Goal: Transaction & Acquisition: Register for event/course

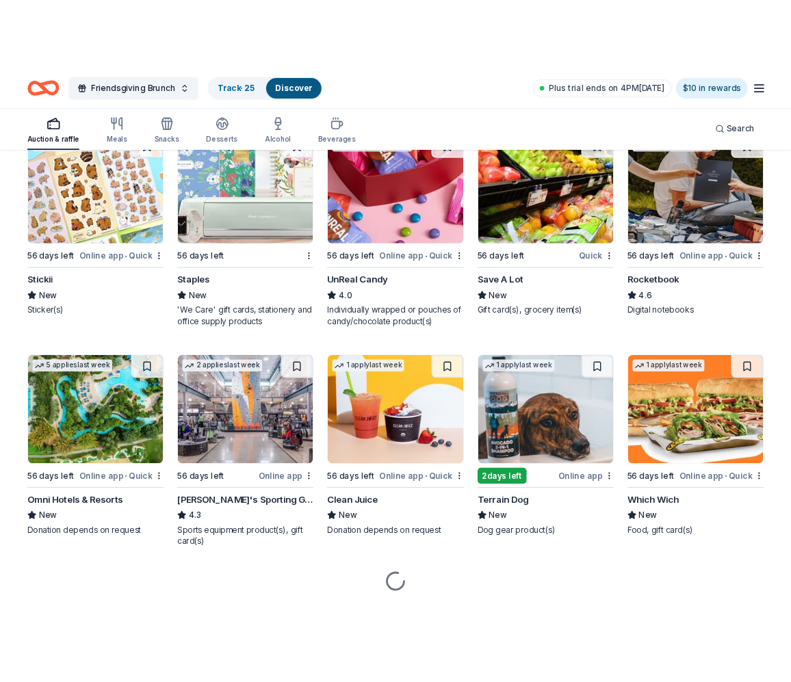
scroll to position [3883, 0]
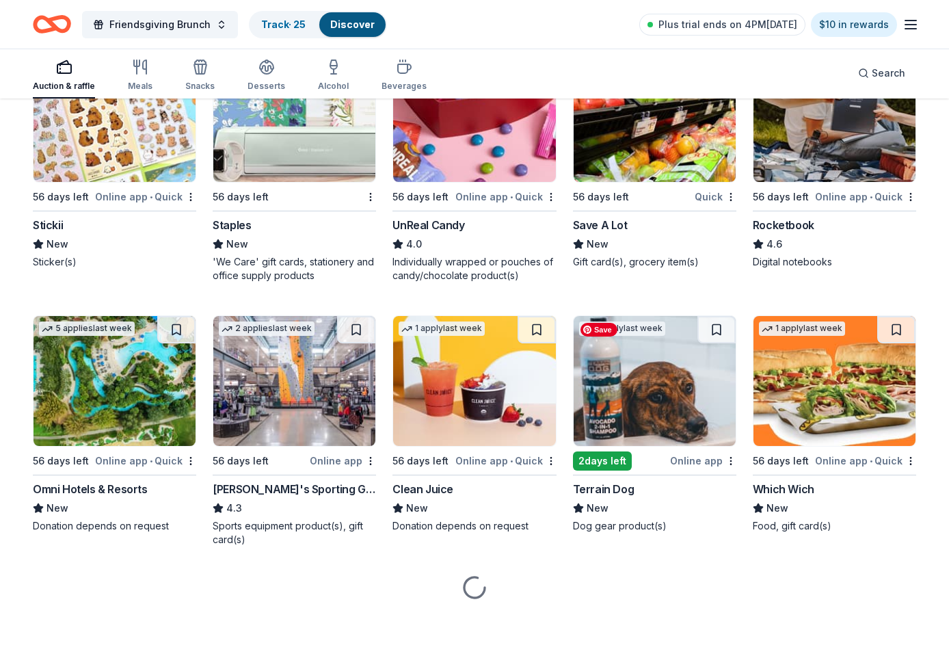
click at [625, 410] on img at bounding box center [655, 381] width 162 height 130
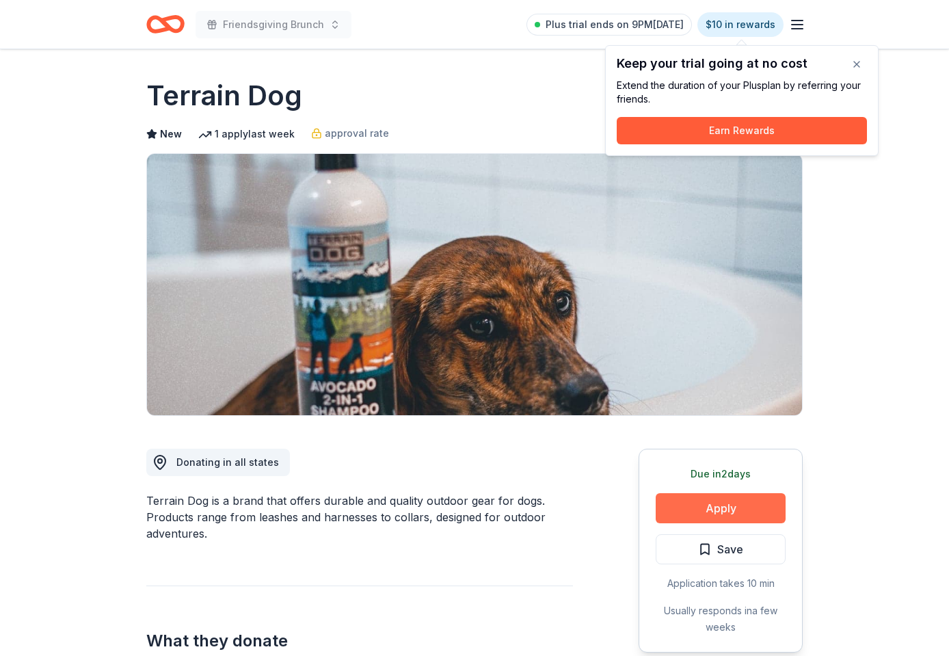
click at [729, 506] on button "Apply" at bounding box center [721, 508] width 130 height 30
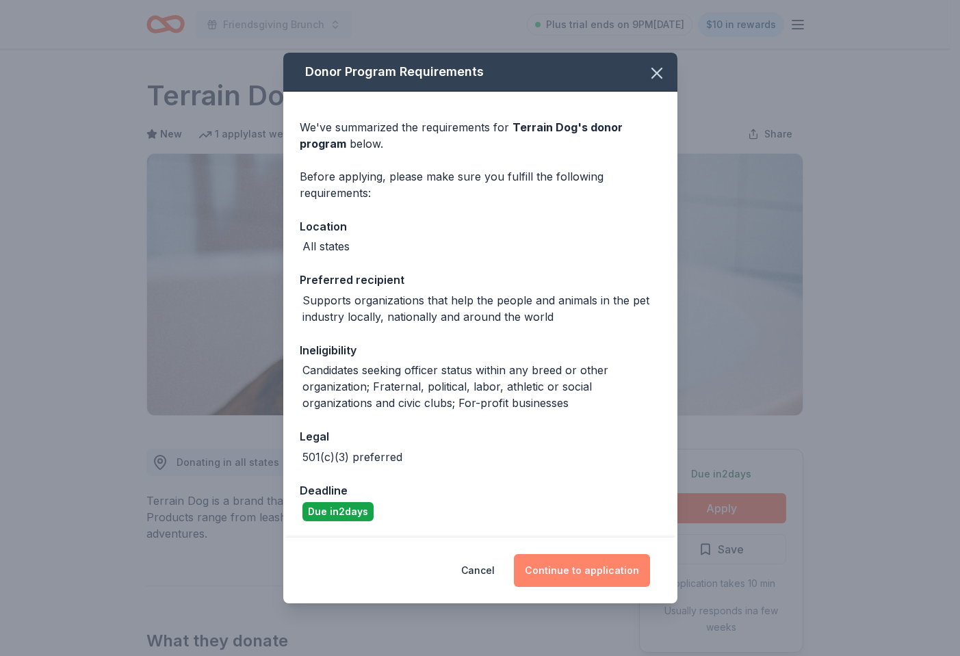
click at [594, 566] on button "Continue to application" at bounding box center [582, 570] width 136 height 33
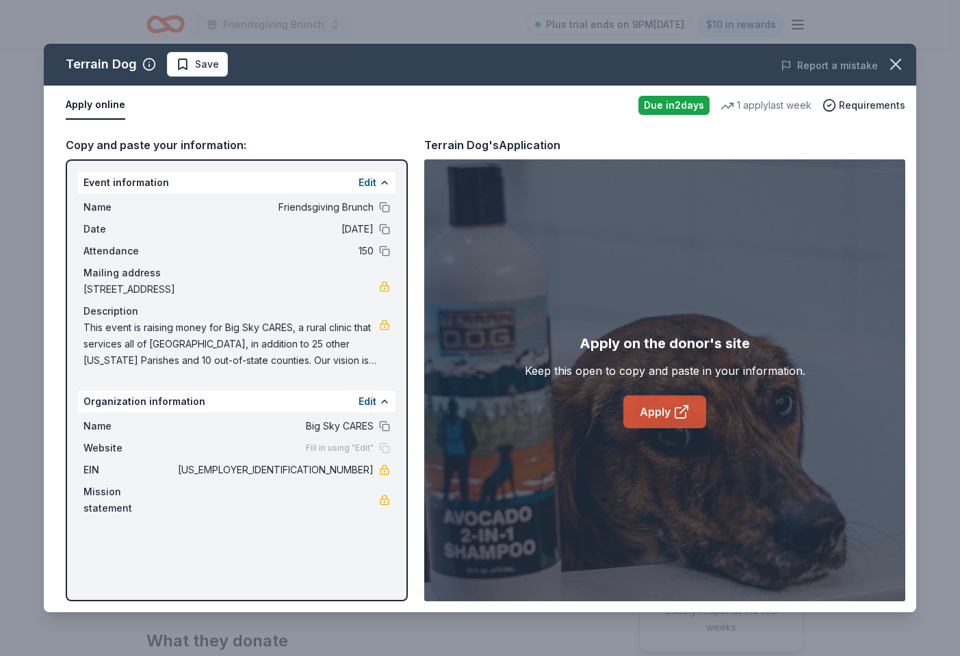
click at [672, 424] on link "Apply" at bounding box center [664, 411] width 83 height 33
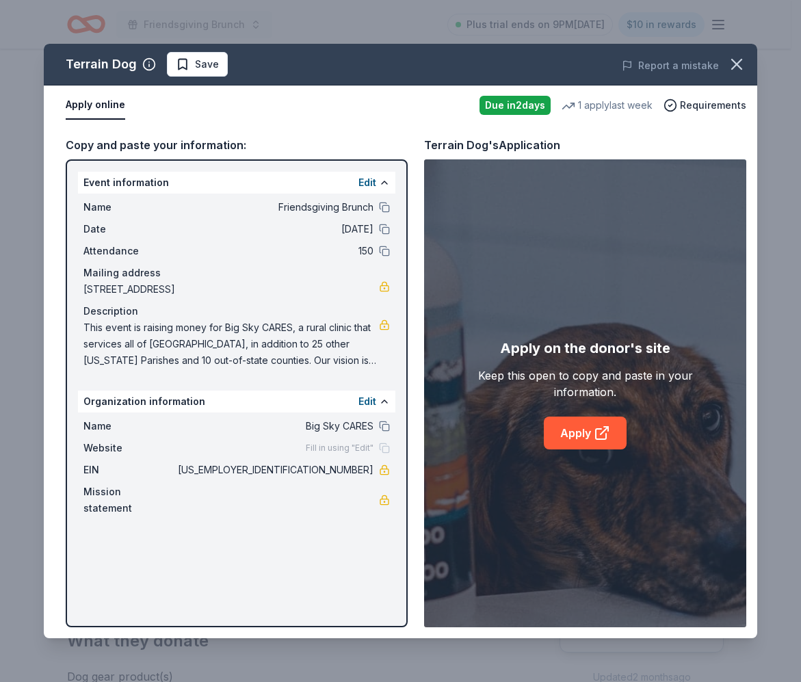
click at [744, 58] on icon "button" at bounding box center [736, 64] width 19 height 19
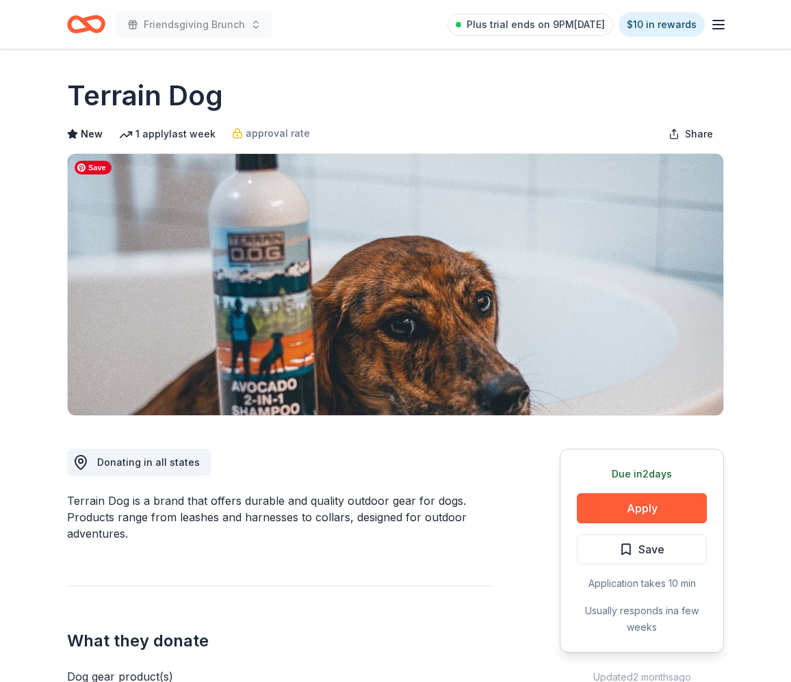
click at [660, 551] on span "Save" at bounding box center [651, 549] width 26 height 18
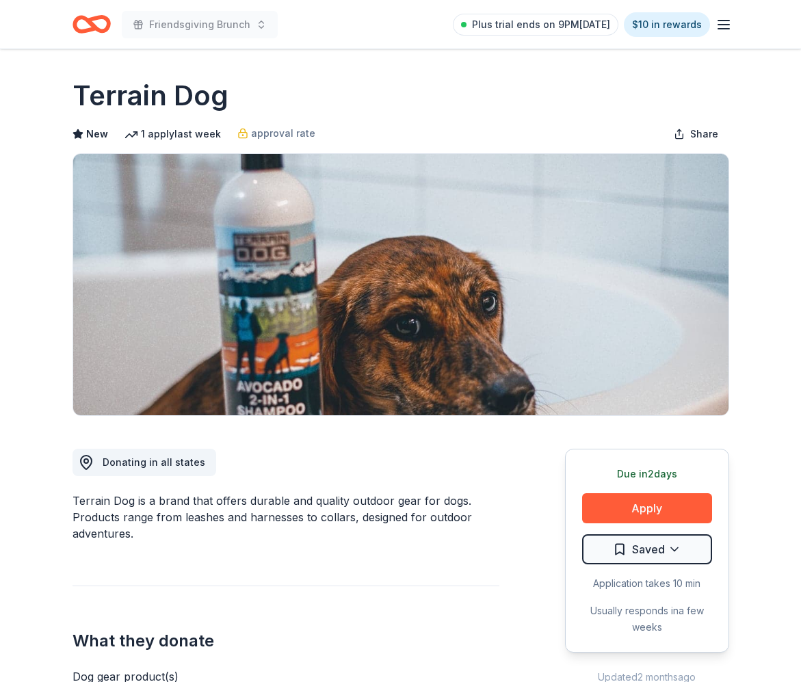
click at [679, 546] on html "Friendsgiving Brunch Plus trial ends on 9PM, 8/23 $10 in rewards Due in 2 days …" at bounding box center [400, 341] width 801 height 682
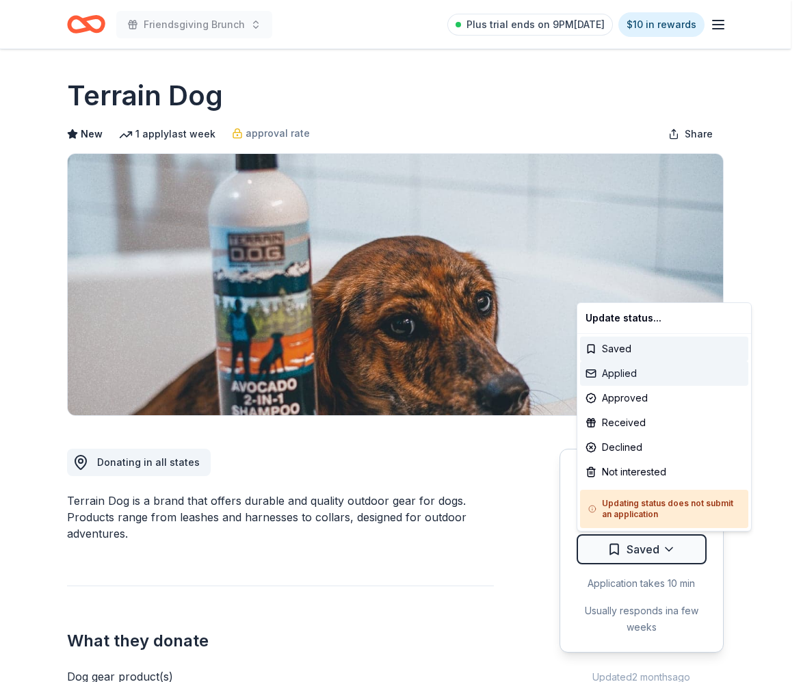
click at [674, 373] on div "Applied" at bounding box center [664, 373] width 168 height 25
click at [652, 371] on div "Applied" at bounding box center [664, 373] width 168 height 25
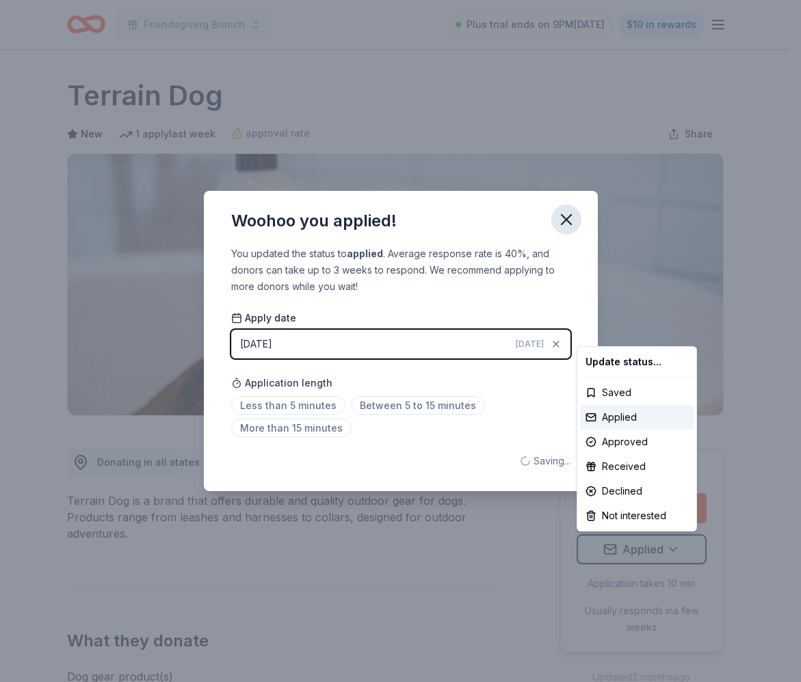
click at [561, 221] on html "Friendsgiving Brunch Plus trial ends on 9PM, 8/23 $10 in rewards Due in 2 days …" at bounding box center [400, 341] width 801 height 682
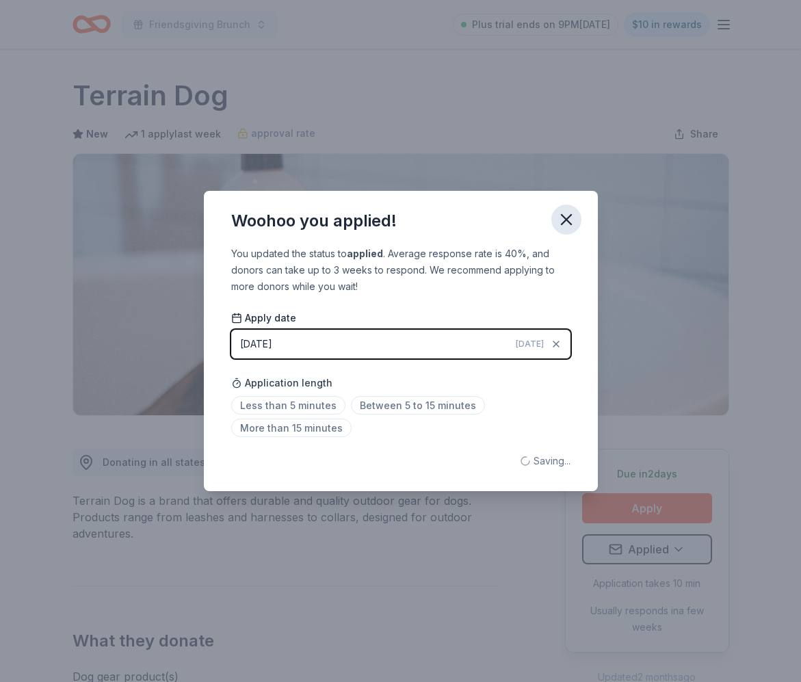
click at [565, 223] on icon "button" at bounding box center [566, 219] width 19 height 19
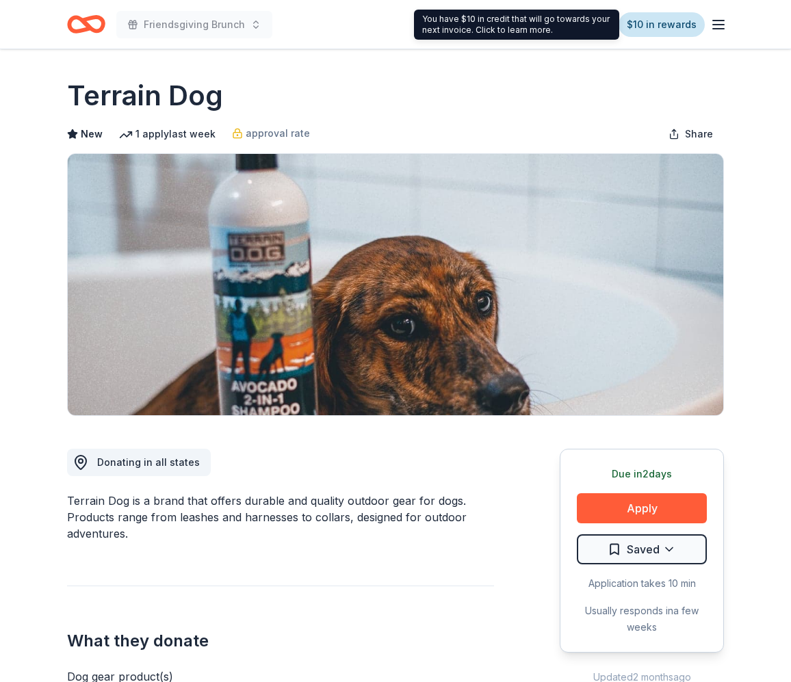
click at [659, 18] on link "$10 in rewards" at bounding box center [661, 24] width 86 height 25
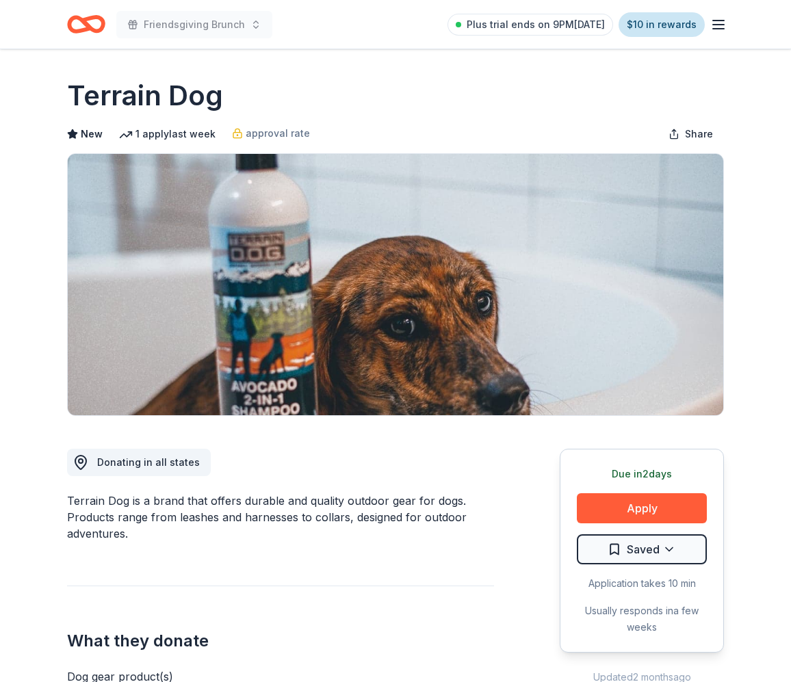
click at [669, 21] on link "$10 in rewards" at bounding box center [661, 24] width 86 height 25
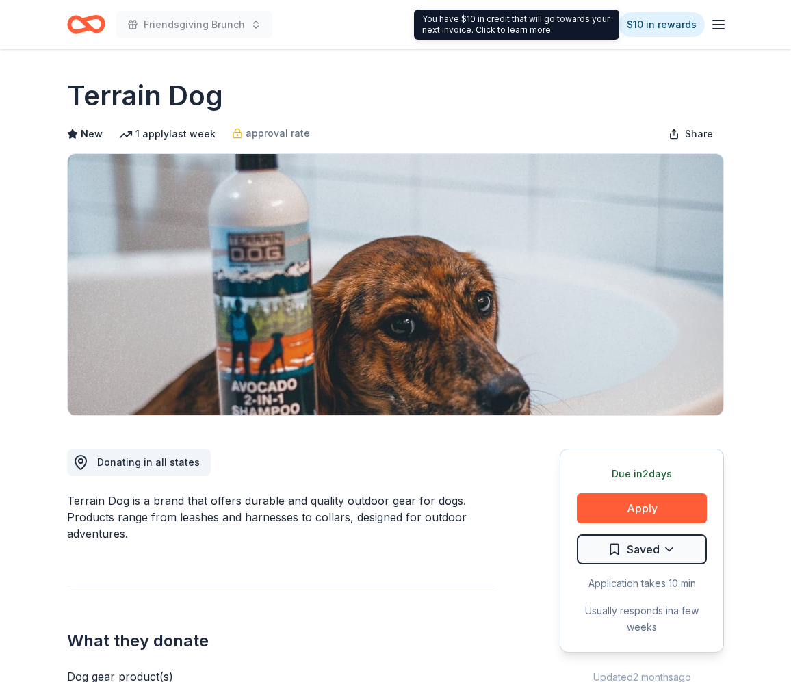
click at [584, 25] on div "You have $10 in credit that will go towards your next invoice. Click to learn m…" at bounding box center [516, 25] width 205 height 30
drag, startPoint x: 532, startPoint y: 25, endPoint x: 540, endPoint y: 25, distance: 8.2
click at [533, 25] on div "You have $10 in credit that will go towards your next invoice. Click to learn m…" at bounding box center [516, 25] width 205 height 30
click at [654, 20] on link "$10 in rewards" at bounding box center [661, 24] width 86 height 25
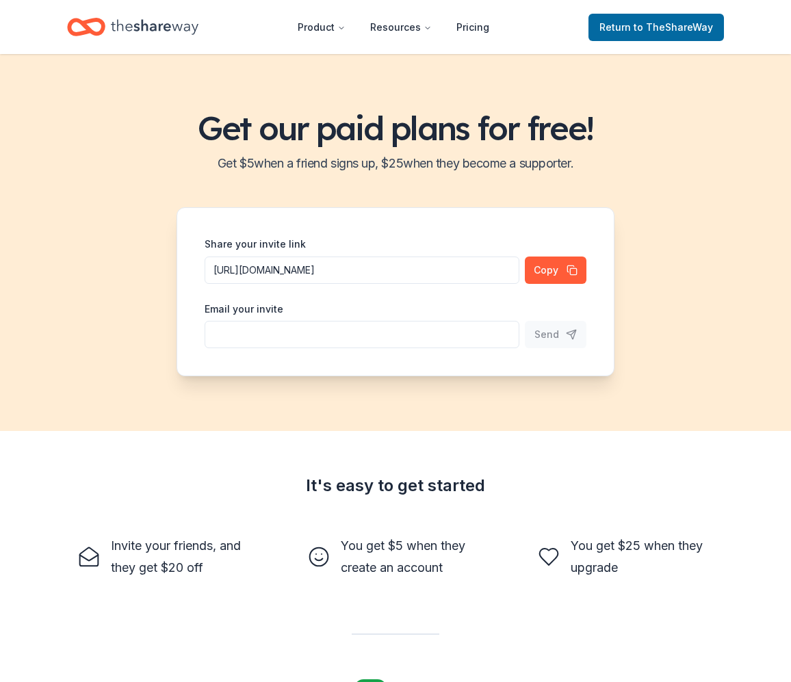
click at [389, 263] on input "https://www.theshareway.com/signup?inviteCode=b6a643b1&utm_campaign=referral_li…" at bounding box center [362, 270] width 315 height 27
click at [667, 19] on span "Return to TheShareWay" at bounding box center [656, 27] width 114 height 16
